Goal: Task Accomplishment & Management: Use online tool/utility

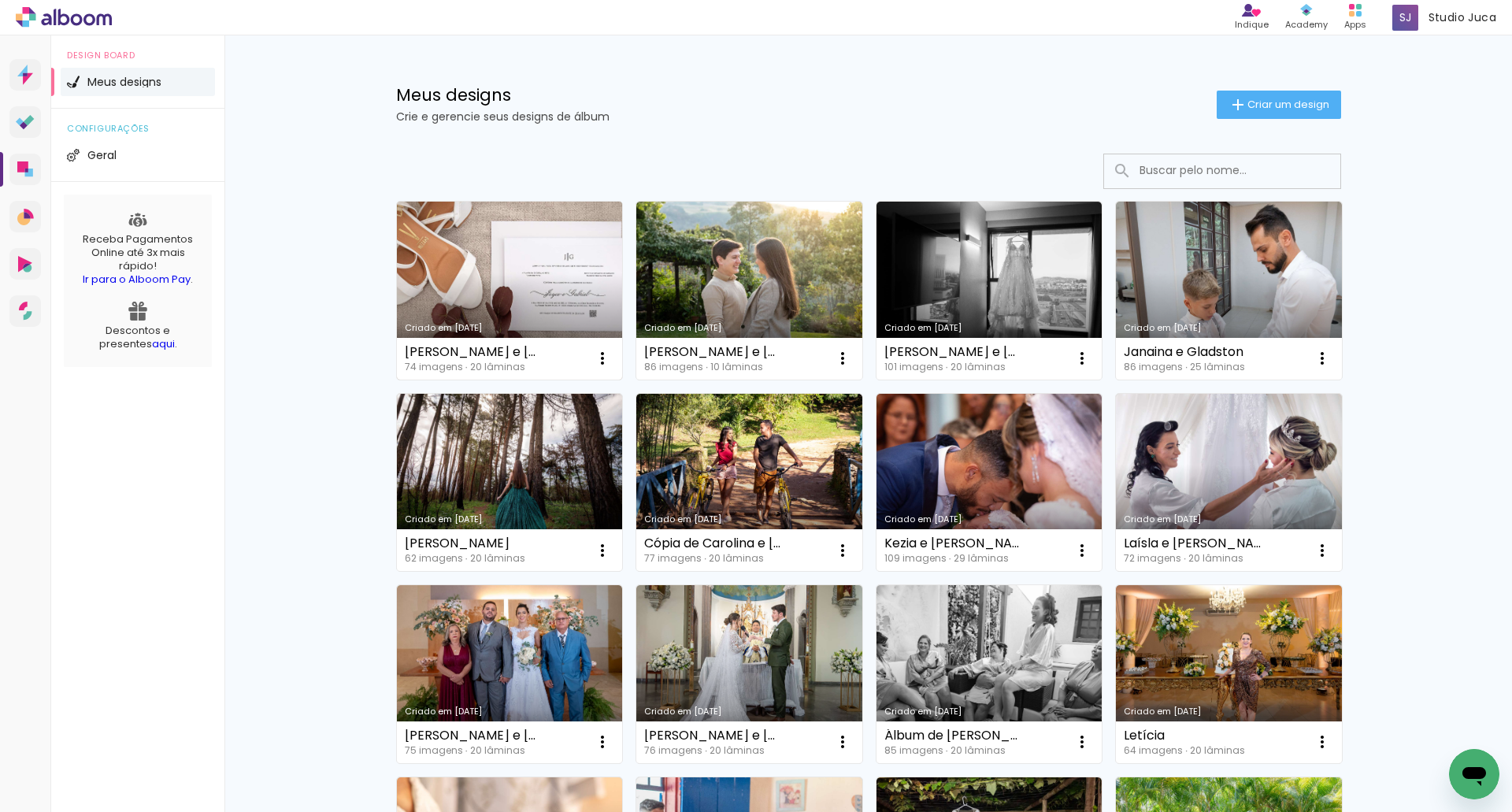
click at [526, 296] on link "Criado em [DATE]" at bounding box center [509, 291] width 226 height 178
